Goal: Information Seeking & Learning: Check status

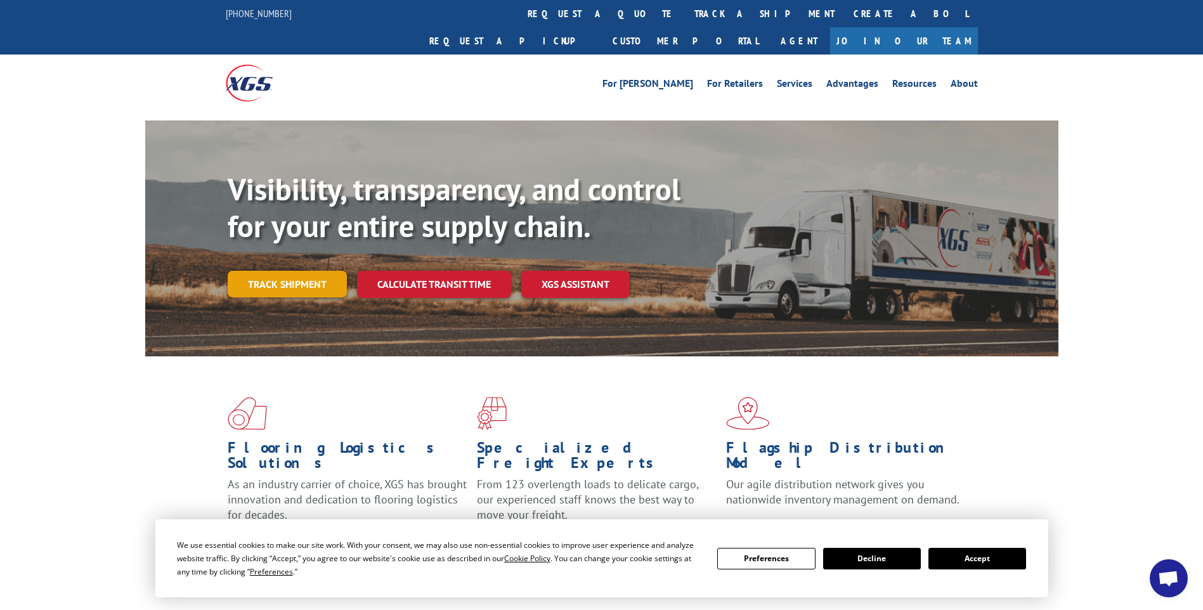
click at [276, 271] on link "Track shipment" at bounding box center [287, 284] width 119 height 27
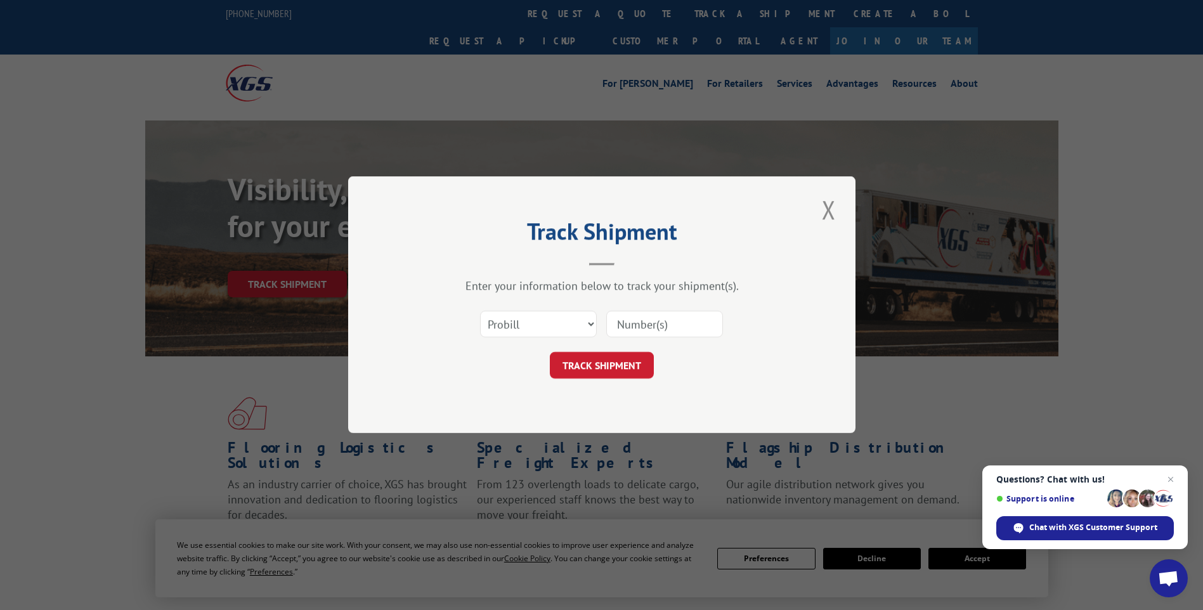
click at [691, 325] on input at bounding box center [664, 324] width 117 height 27
type input "2815851"
click at [623, 367] on button "TRACK SHIPMENT" at bounding box center [602, 366] width 104 height 27
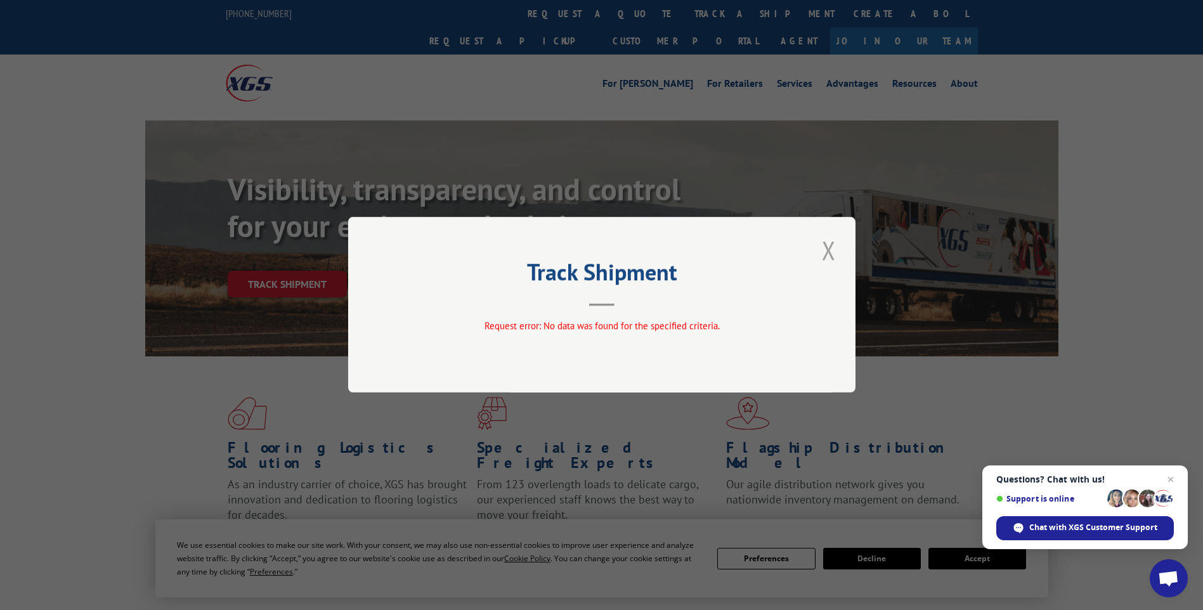
click at [833, 253] on button "Close modal" at bounding box center [829, 250] width 22 height 35
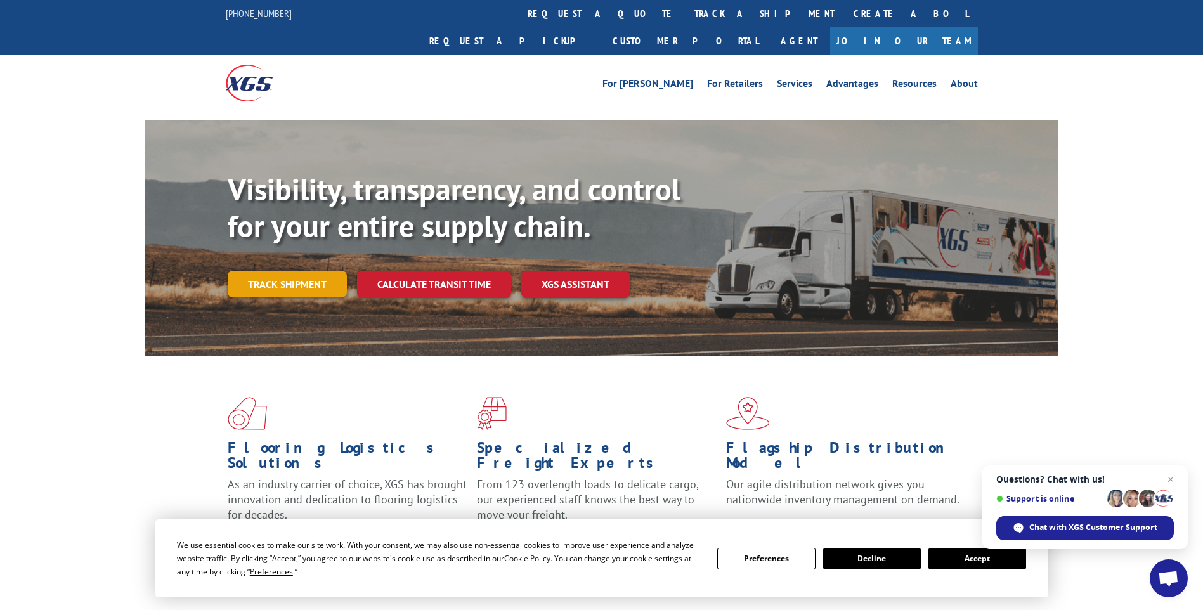
click at [320, 271] on link "Track shipment" at bounding box center [287, 284] width 119 height 27
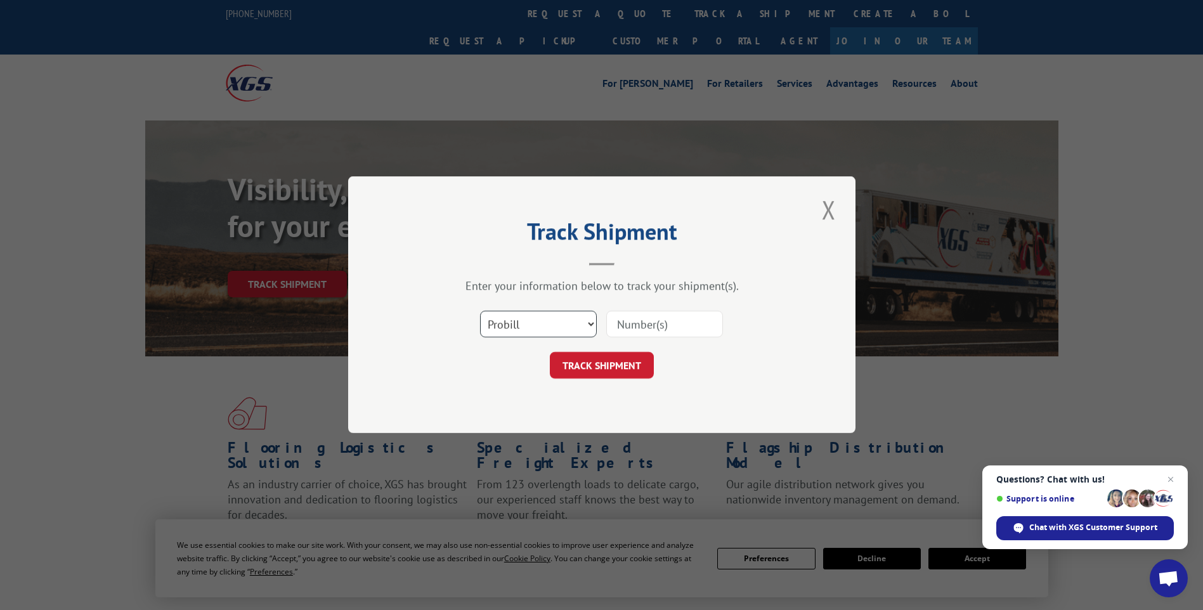
click at [589, 323] on select "Select category... Probill BOL PO" at bounding box center [538, 324] width 117 height 27
select select "bol"
click at [480, 311] on select "Select category... Probill BOL PO" at bounding box center [538, 324] width 117 height 27
click at [687, 326] on input at bounding box center [664, 324] width 117 height 27
type input "2815851"
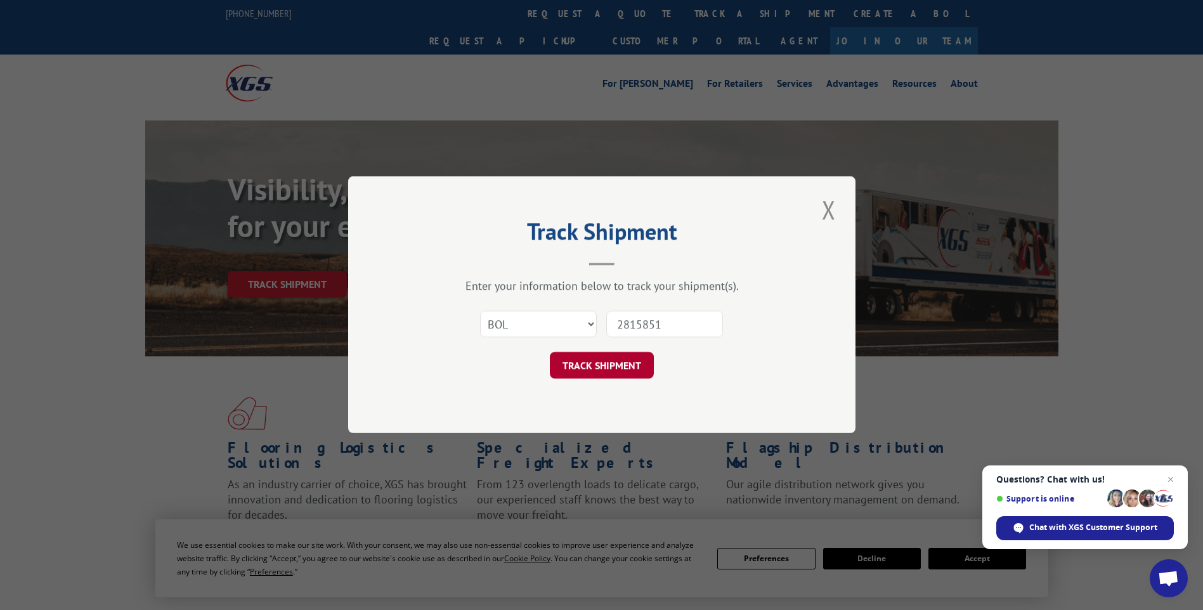
click at [626, 367] on button "TRACK SHIPMENT" at bounding box center [602, 366] width 104 height 27
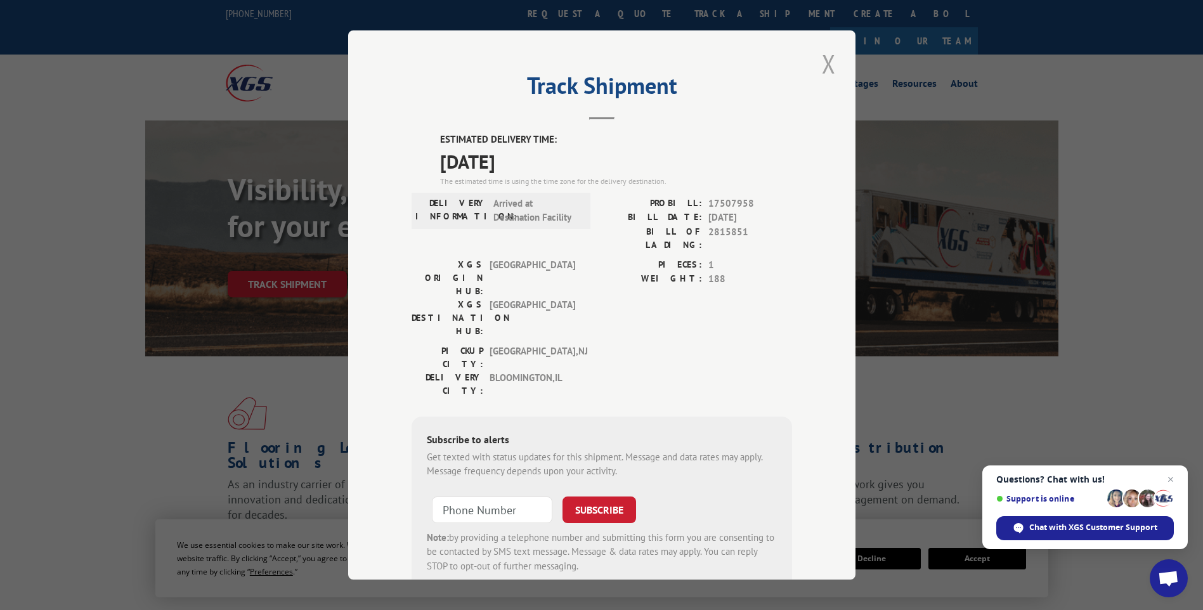
click at [819, 64] on button "Close modal" at bounding box center [829, 63] width 22 height 35
